Goal: Information Seeking & Learning: Find specific fact

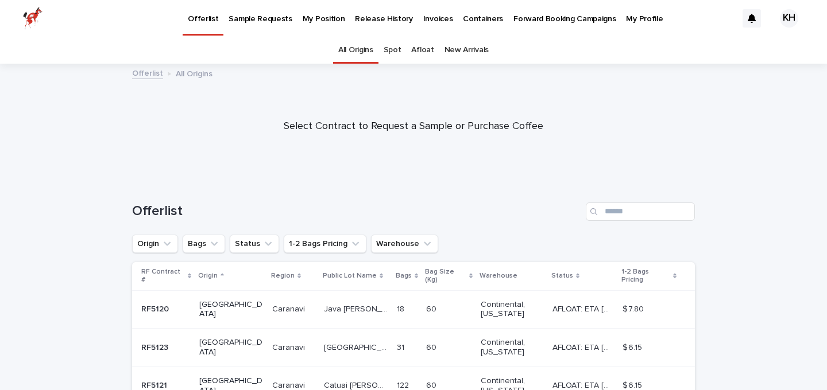
click at [363, 25] on link "Release History" at bounding box center [384, 18] width 68 height 36
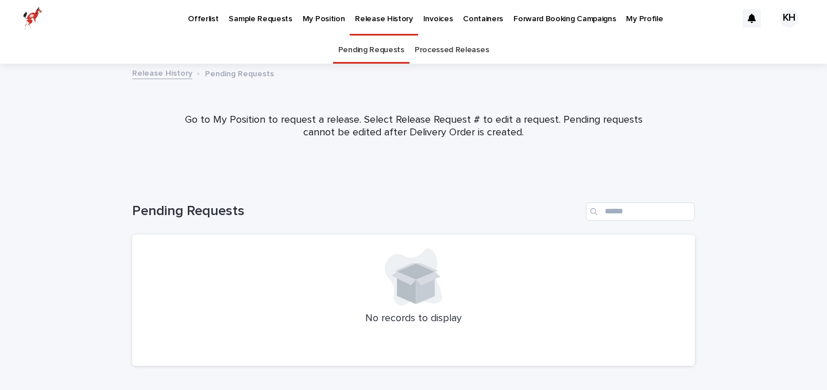
click at [425, 53] on link "Processed Releases" at bounding box center [451, 50] width 74 height 27
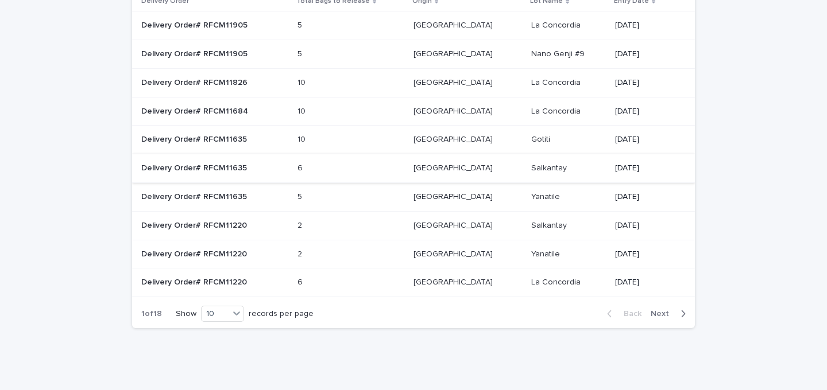
scroll to position [128, 0]
click at [667, 311] on span "Next" at bounding box center [662, 315] width 25 height 8
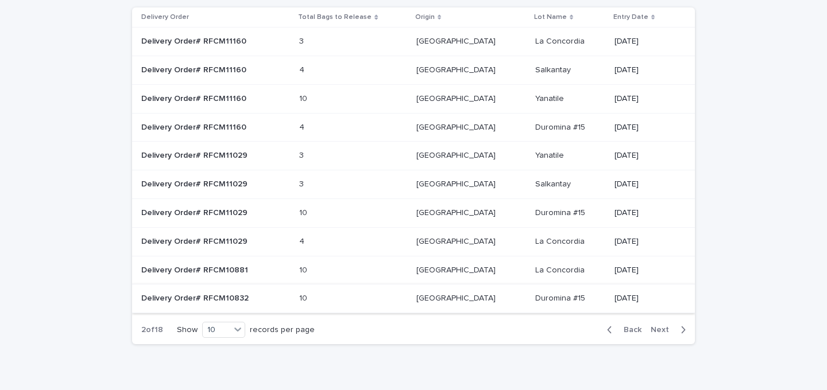
scroll to position [116, 0]
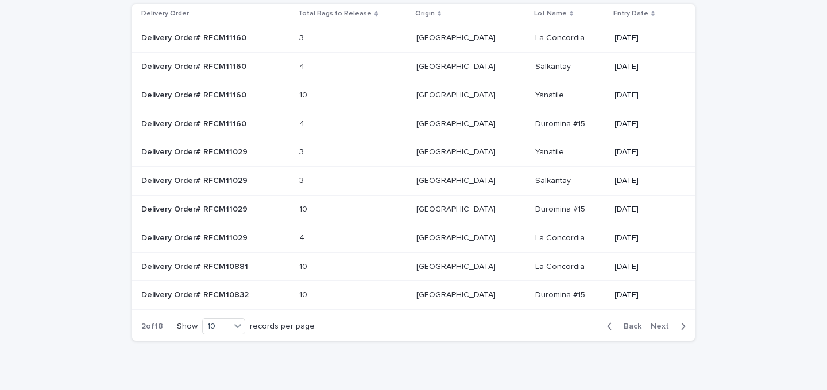
click at [670, 323] on span "Next" at bounding box center [662, 327] width 25 height 8
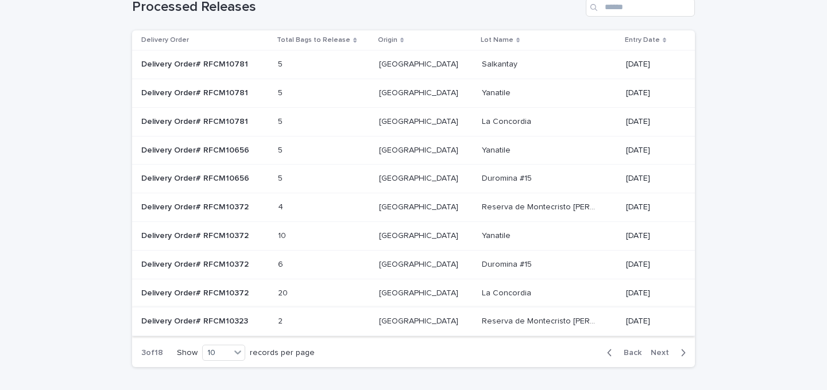
scroll to position [94, 0]
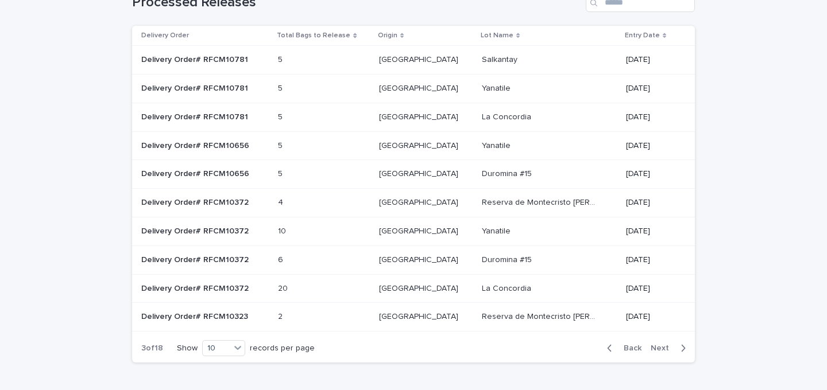
click at [665, 344] on span "Next" at bounding box center [662, 348] width 25 height 8
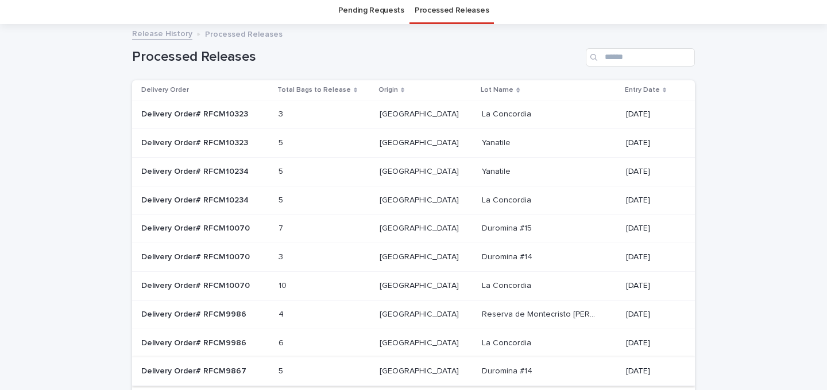
scroll to position [23, 0]
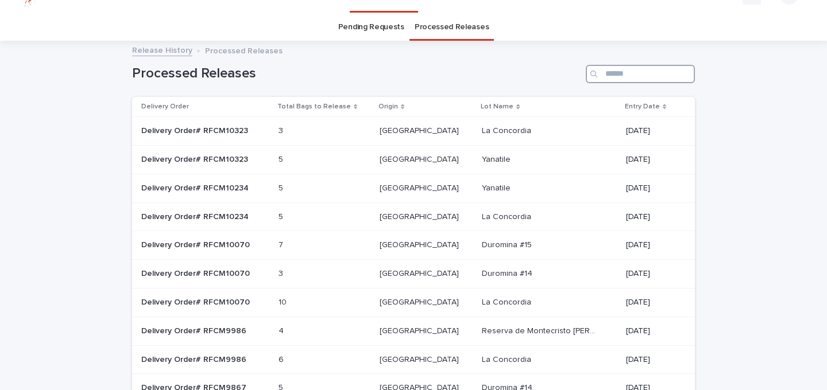
click at [615, 73] on input "Search" at bounding box center [639, 74] width 109 height 18
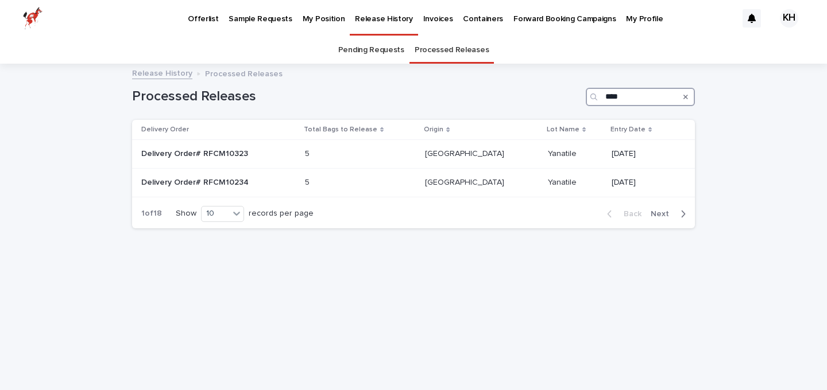
type input "****"
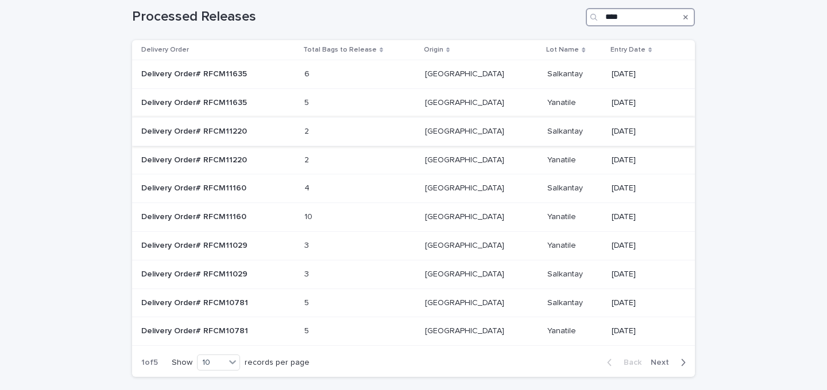
scroll to position [82, 0]
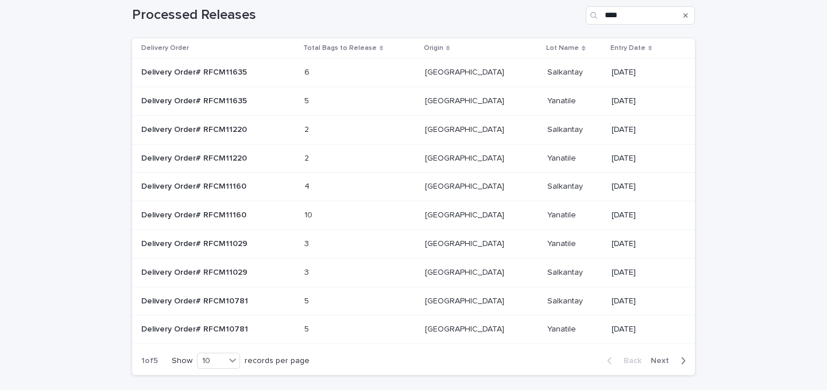
click at [659, 357] on span "Next" at bounding box center [662, 361] width 25 height 8
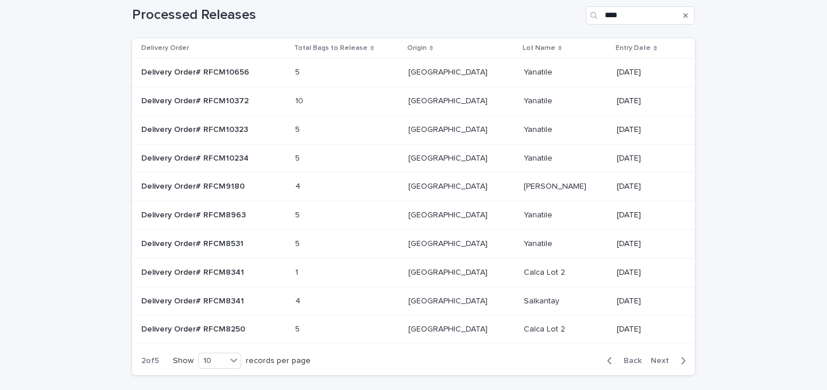
click at [659, 357] on span "Next" at bounding box center [662, 361] width 25 height 8
